Goal: Navigation & Orientation: Find specific page/section

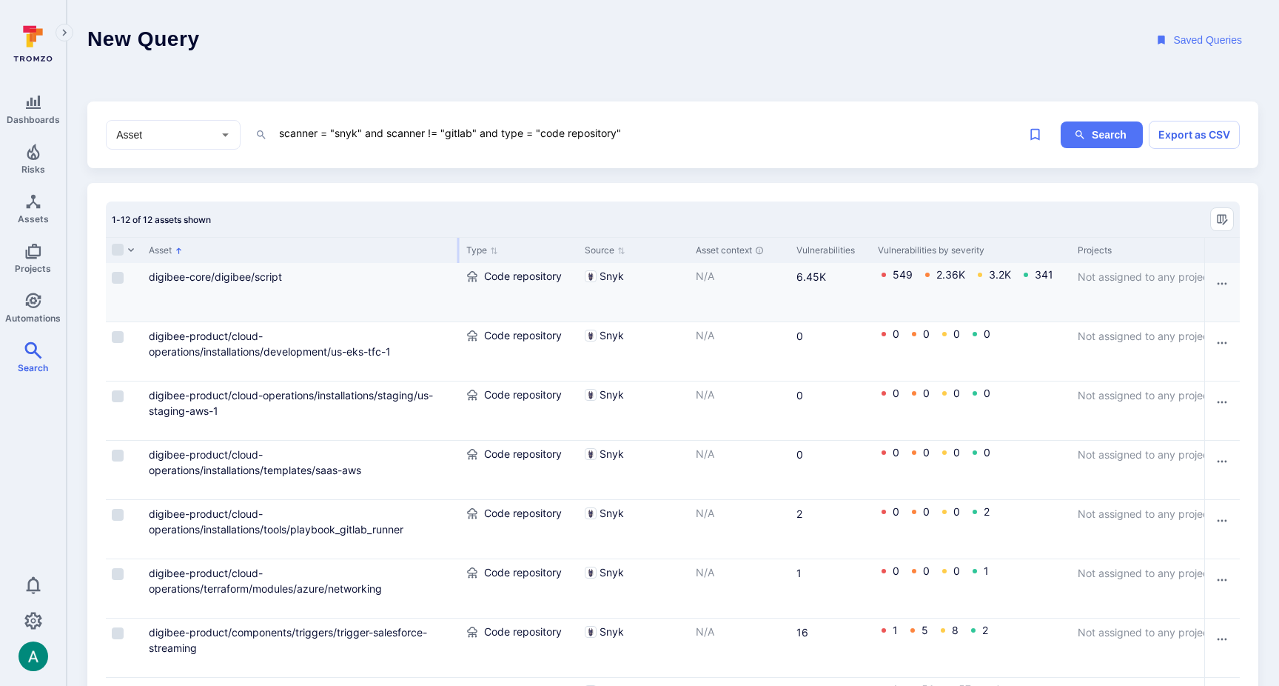
drag, startPoint x: 303, startPoint y: 252, endPoint x: 458, endPoint y: 283, distance: 157.7
click at [458, 283] on div "Asset Type Source Asset context Vulnerabilities Vulnerabilities by severity Pro…" at bounding box center [673, 605] width 1134 height 736
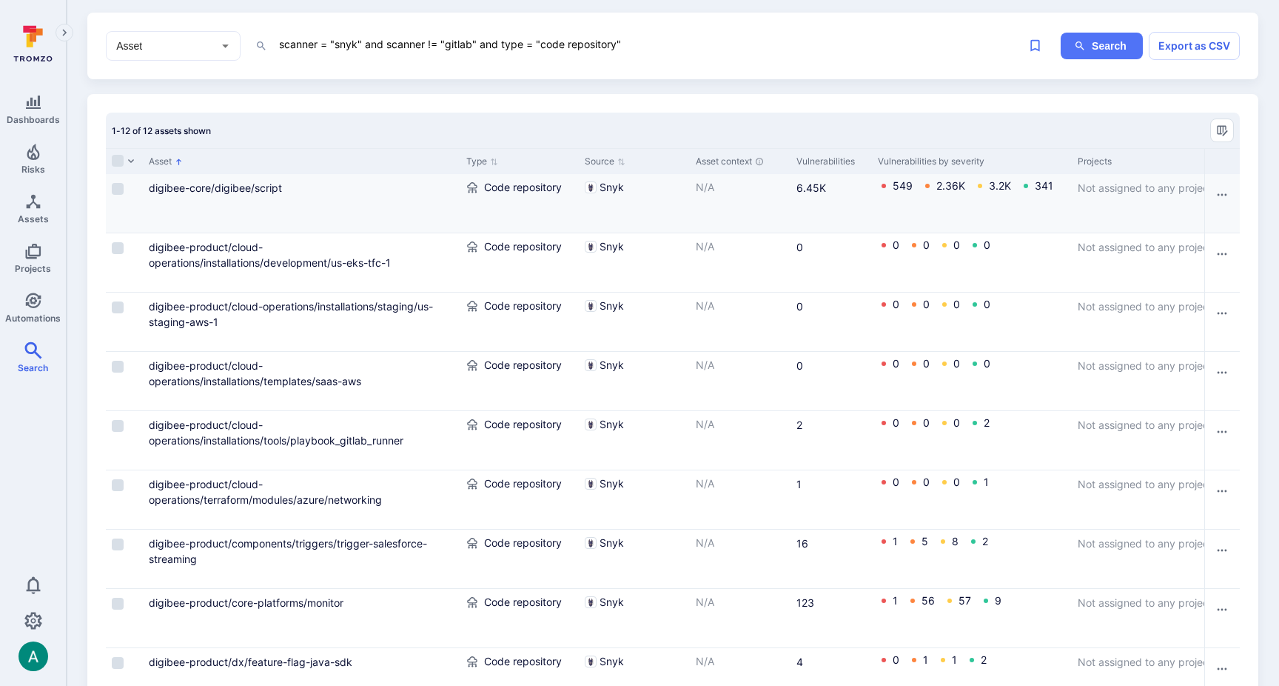
scroll to position [92, 0]
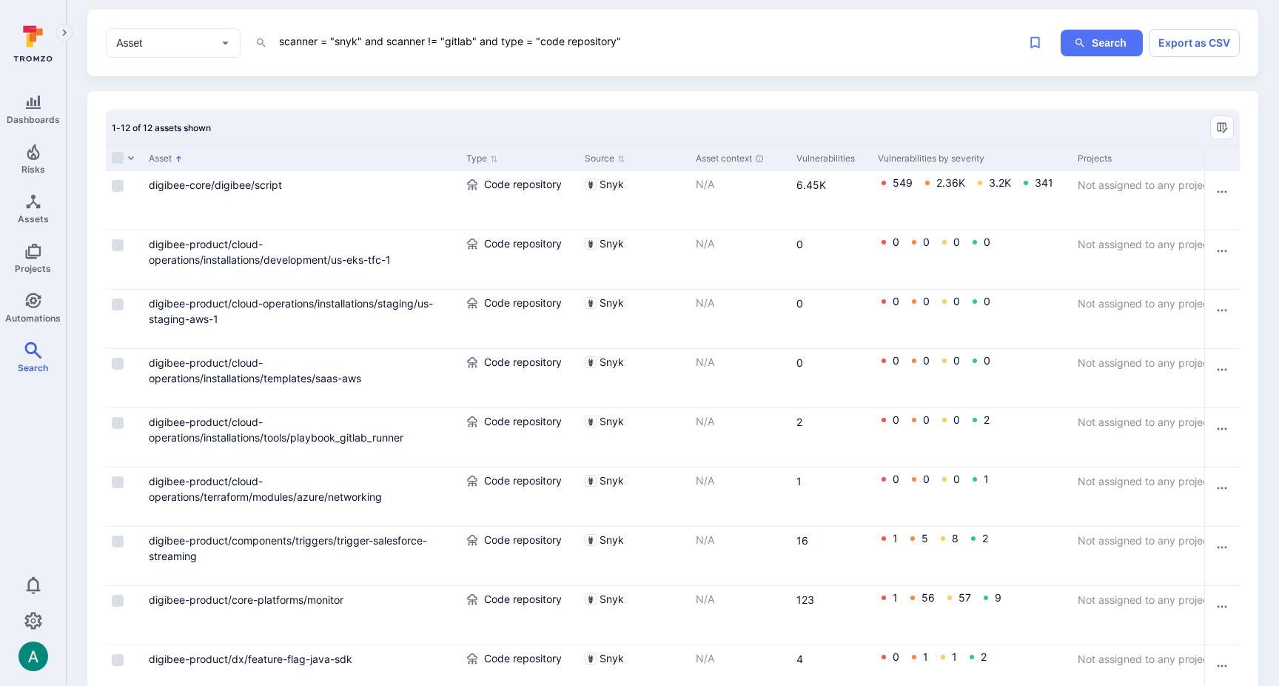
drag, startPoint x: 147, startPoint y: 182, endPoint x: 322, endPoint y: 145, distance: 179.3
click at [322, 148] on div "Asset Type Source Asset context Vulnerabilities Vulnerabilities by severity Pro…" at bounding box center [673, 513] width 1134 height 736
click at [324, 139] on div "1-12 of 12 assets shown" at bounding box center [673, 128] width 1134 height 36
click at [1227, 126] on icon "Manage columns" at bounding box center [1222, 127] width 12 height 12
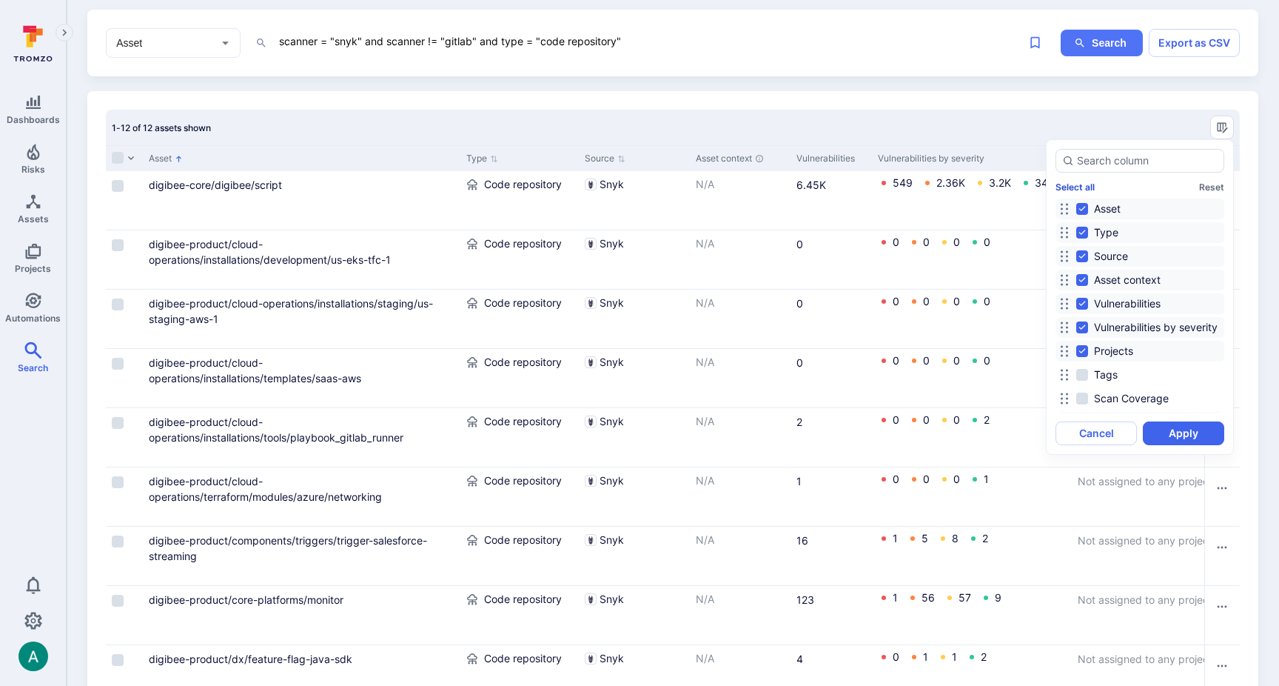
click at [1082, 190] on button "Select all" at bounding box center [1075, 186] width 39 height 11
checkbox input "true"
click at [1082, 190] on button "Deselect all" at bounding box center [1081, 186] width 50 height 11
checkbox input "false"
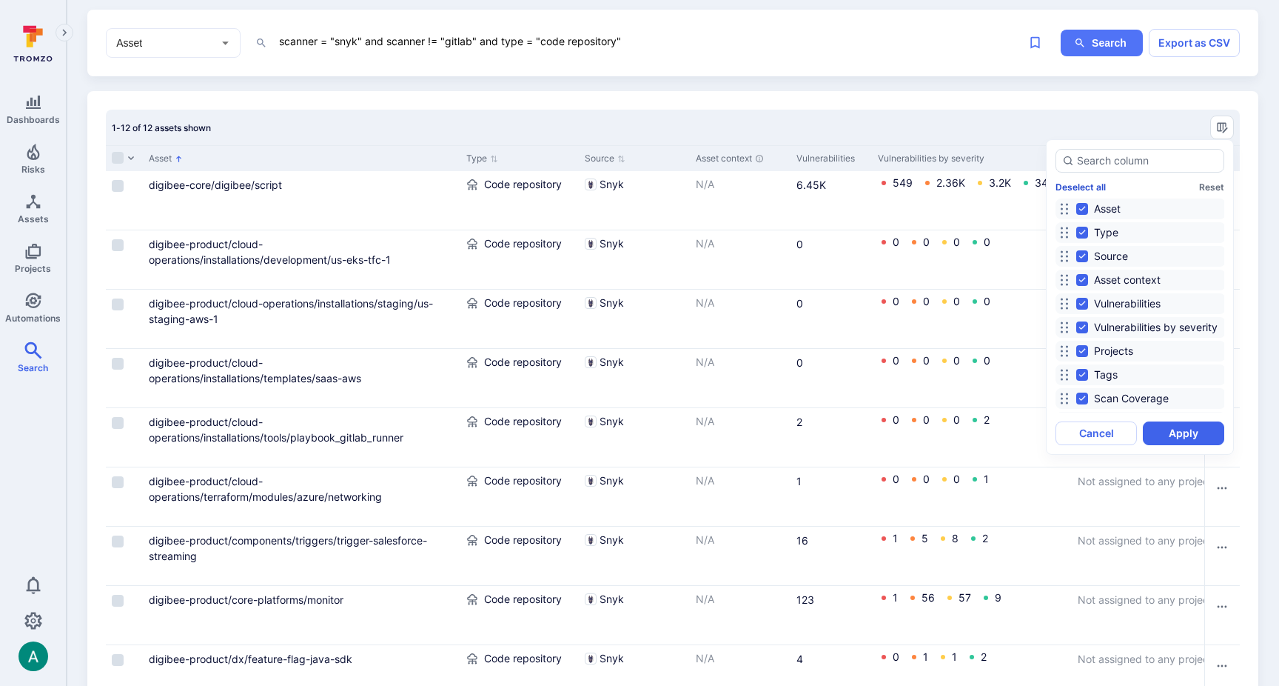
checkbox input "false"
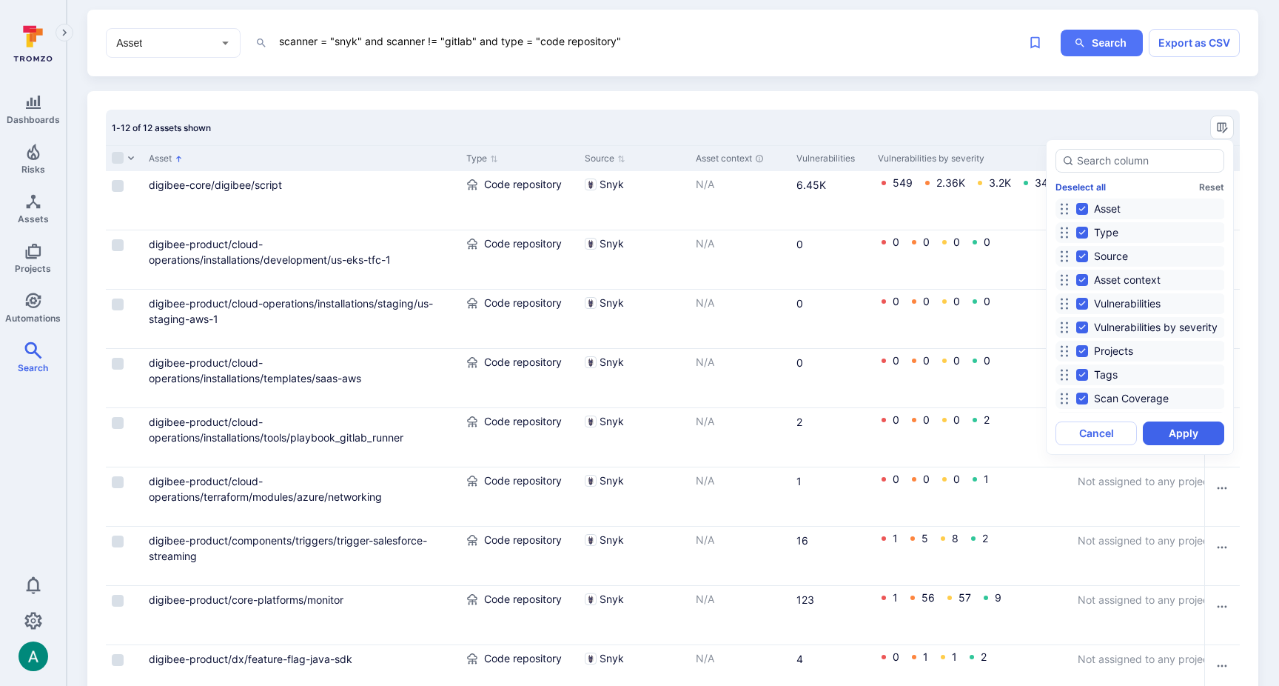
checkbox input "false"
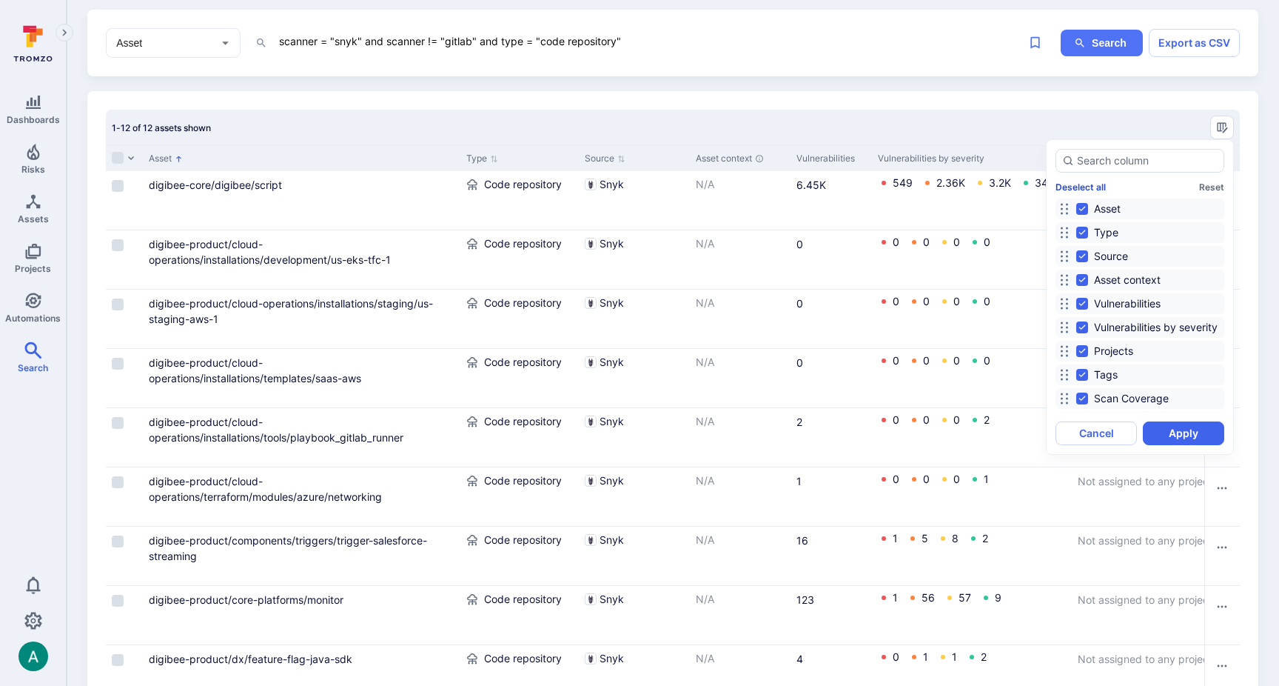
checkbox input "false"
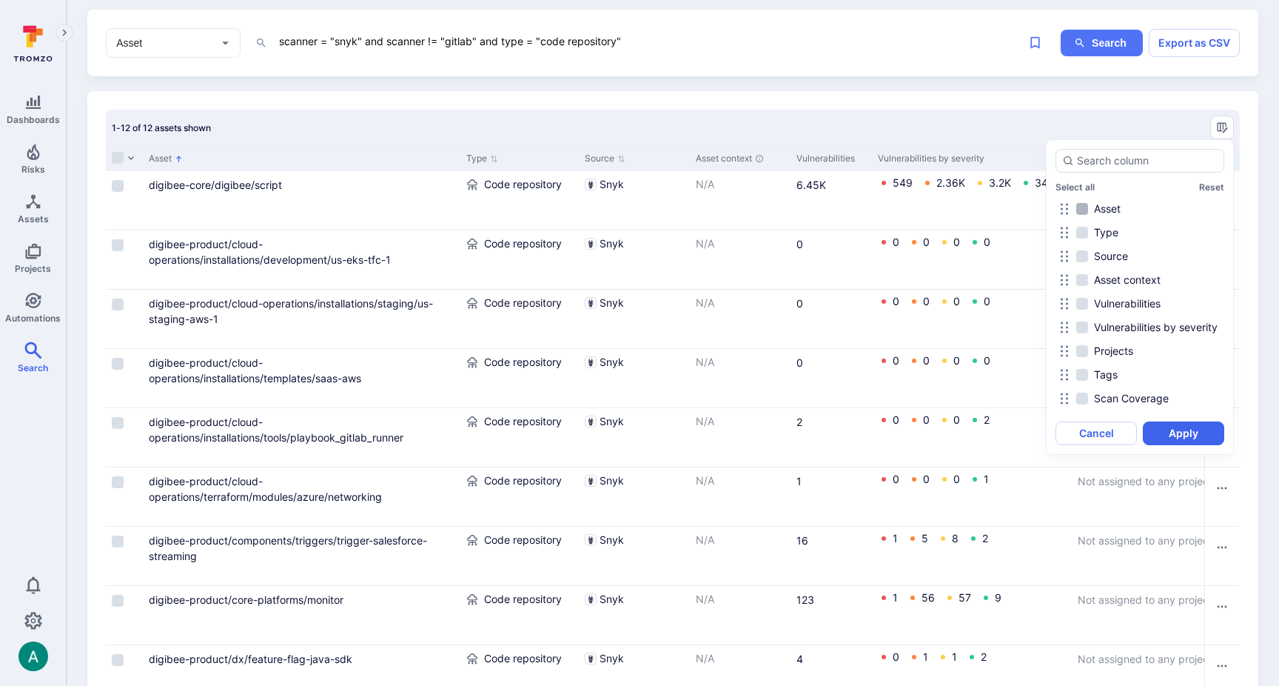
click at [1079, 205] on input "Asset" at bounding box center [1082, 209] width 12 height 12
checkbox input "true"
click at [1176, 428] on button "Apply" at bounding box center [1183, 433] width 81 height 24
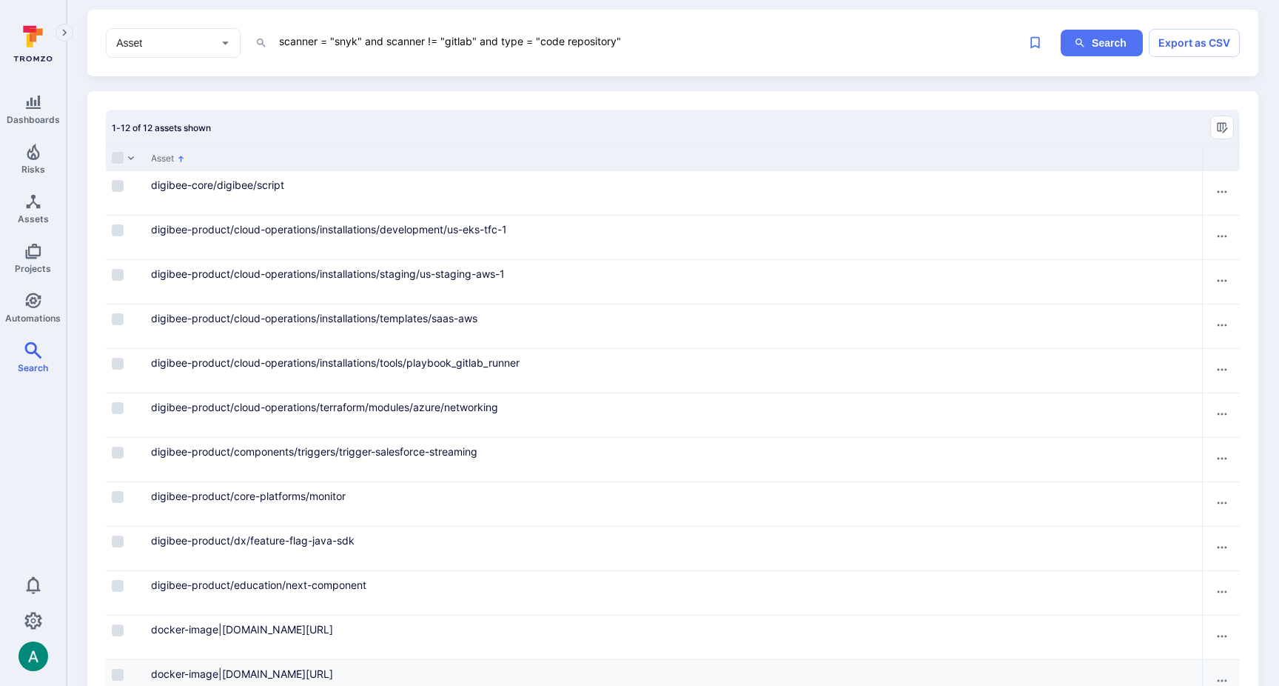
drag, startPoint x: 146, startPoint y: 181, endPoint x: 660, endPoint y: 674, distance: 712.1
click at [660, 674] on div "digibee-core/digibee/script digibee-product/cloud-operations/installations/deve…" at bounding box center [673, 437] width 1134 height 533
copy div "digibee-core/digibee/script digibee-product/cloud-operations/installations/deve…"
click at [48, 12] on div "Dashboards Risks Assets Projects Automations Search 0" at bounding box center [33, 343] width 67 height 686
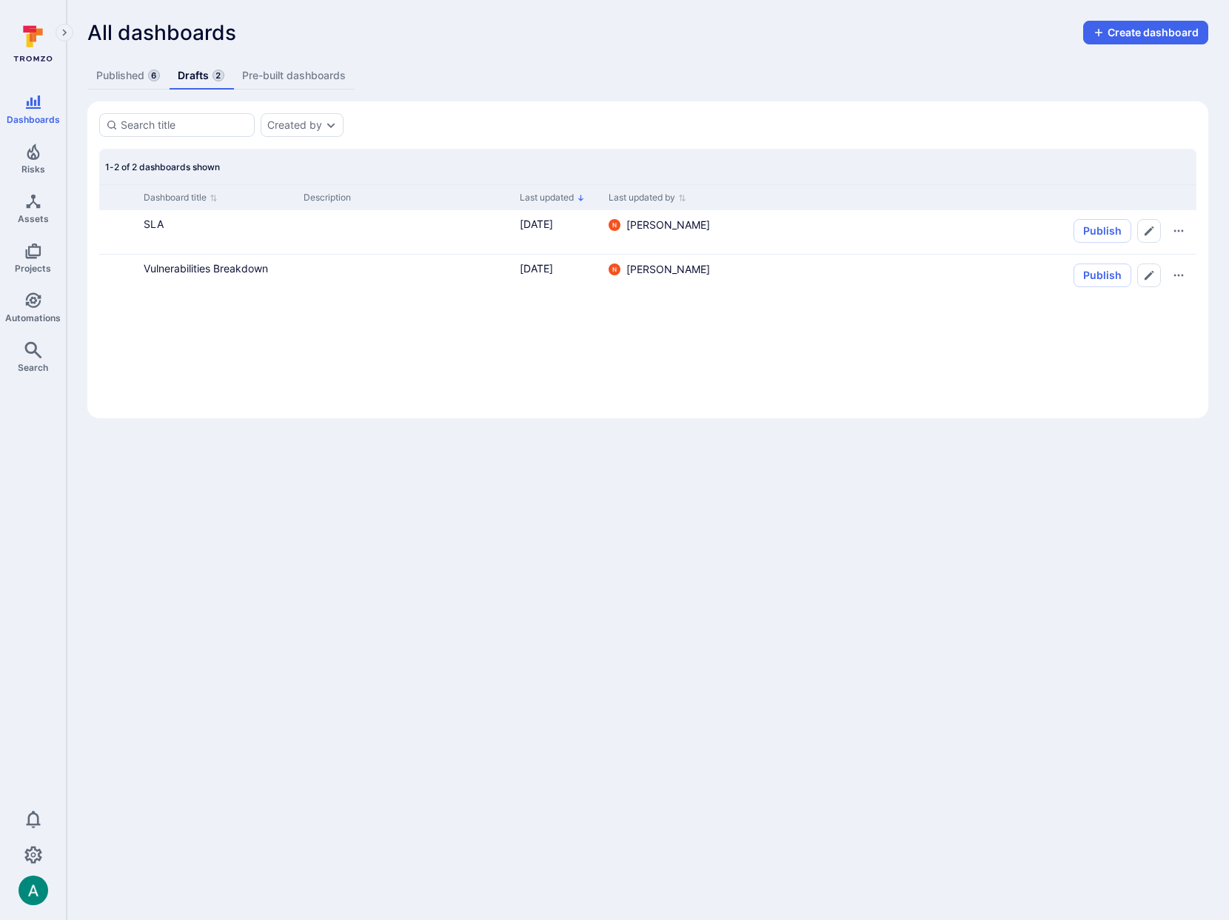
click at [393, 50] on div "All dashboards Create dashboard Published 6 Drafts 2 Pre-built dashboards Creat…" at bounding box center [648, 219] width 1162 height 439
click at [150, 221] on link "SLA" at bounding box center [154, 224] width 20 height 13
click at [189, 266] on link "Vulnerabilities Breakdown" at bounding box center [206, 268] width 124 height 13
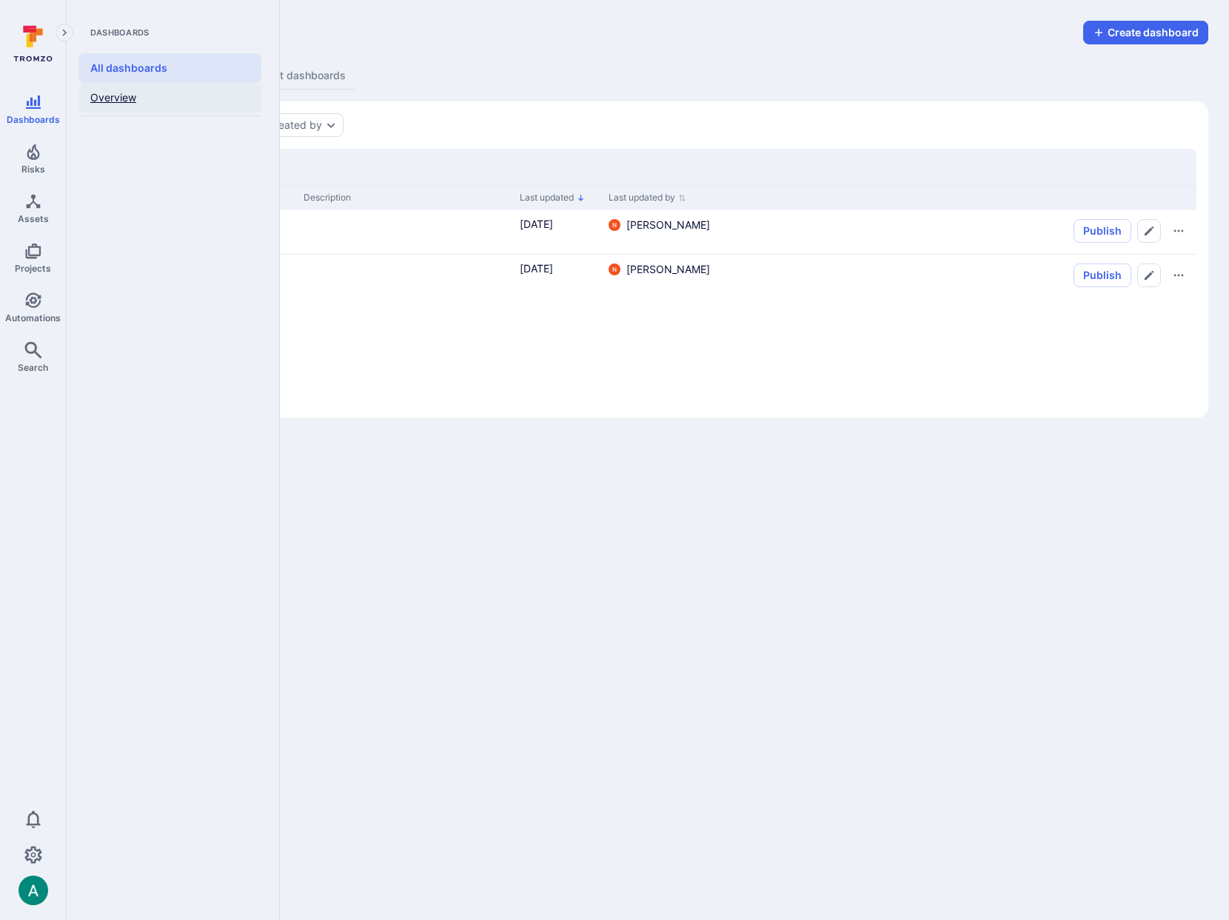
click at [104, 96] on link "Overview" at bounding box center [169, 98] width 183 height 30
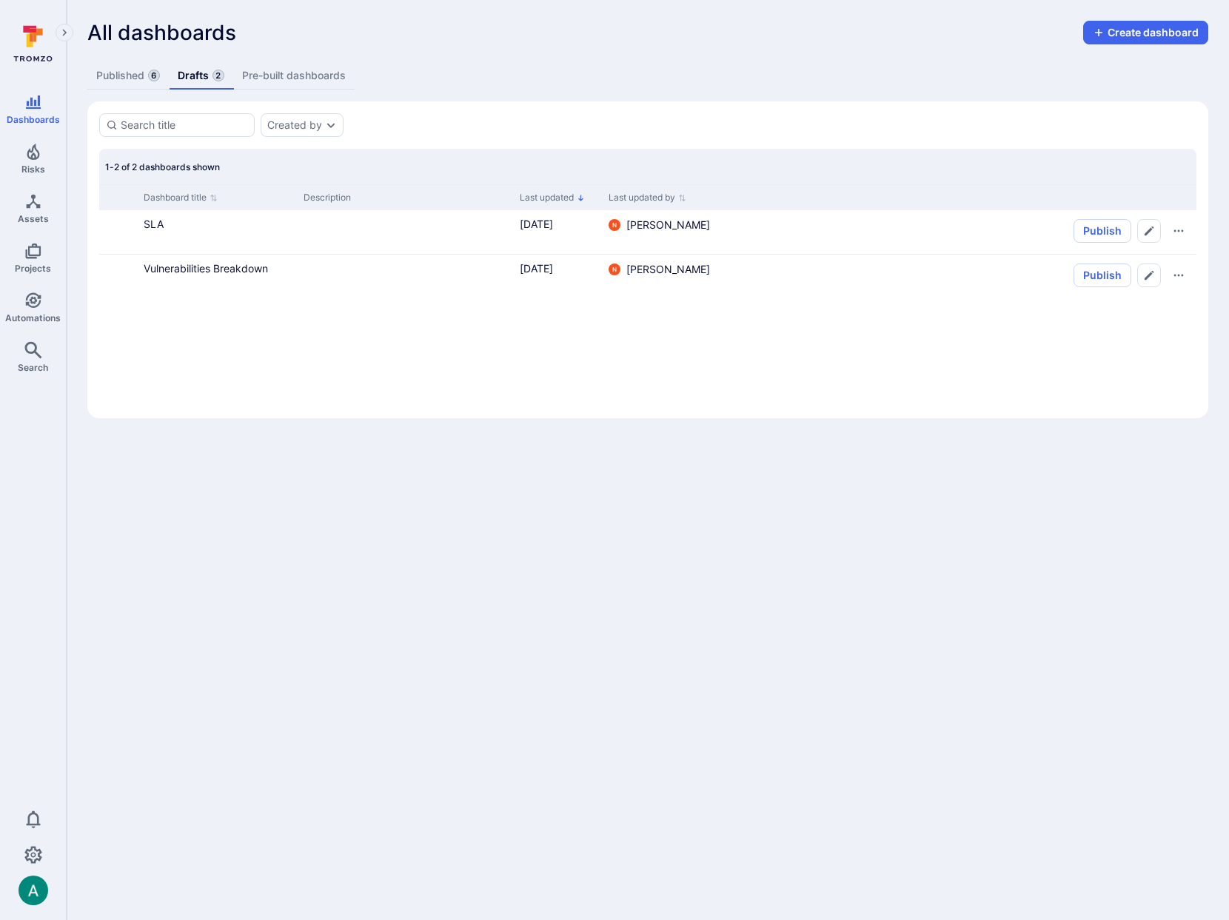
click at [848, 137] on section "Created by 1-2 of 2 dashboards shown Dashboard title Description Last updated L…" at bounding box center [647, 259] width 1121 height 317
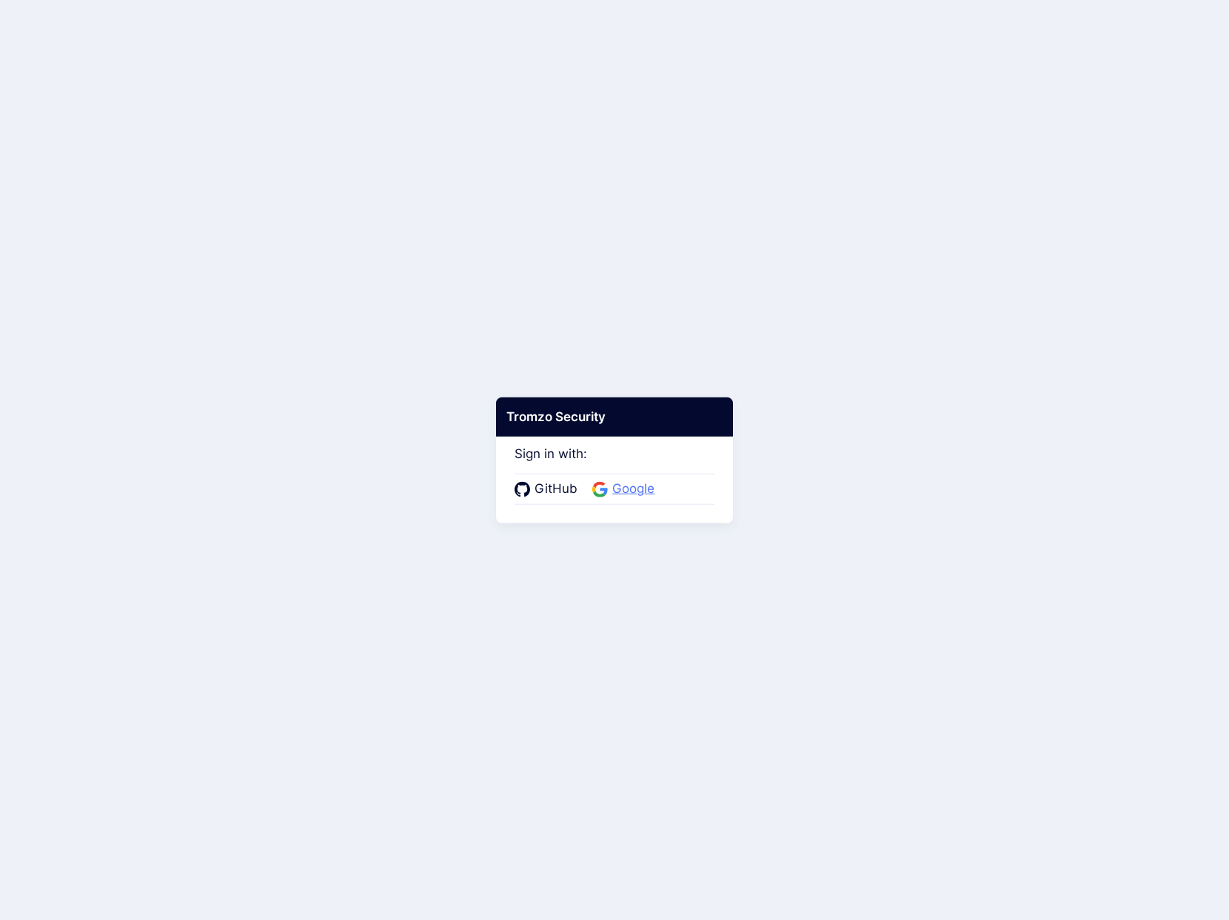
click at [636, 495] on span "Google" at bounding box center [633, 489] width 51 height 19
click at [636, 494] on span "Google" at bounding box center [633, 489] width 51 height 19
click at [634, 486] on span "Google" at bounding box center [633, 489] width 51 height 19
click at [636, 482] on span "Google" at bounding box center [633, 489] width 51 height 19
click at [637, 484] on span "Google" at bounding box center [633, 489] width 51 height 19
